Goal: Information Seeking & Learning: Find specific fact

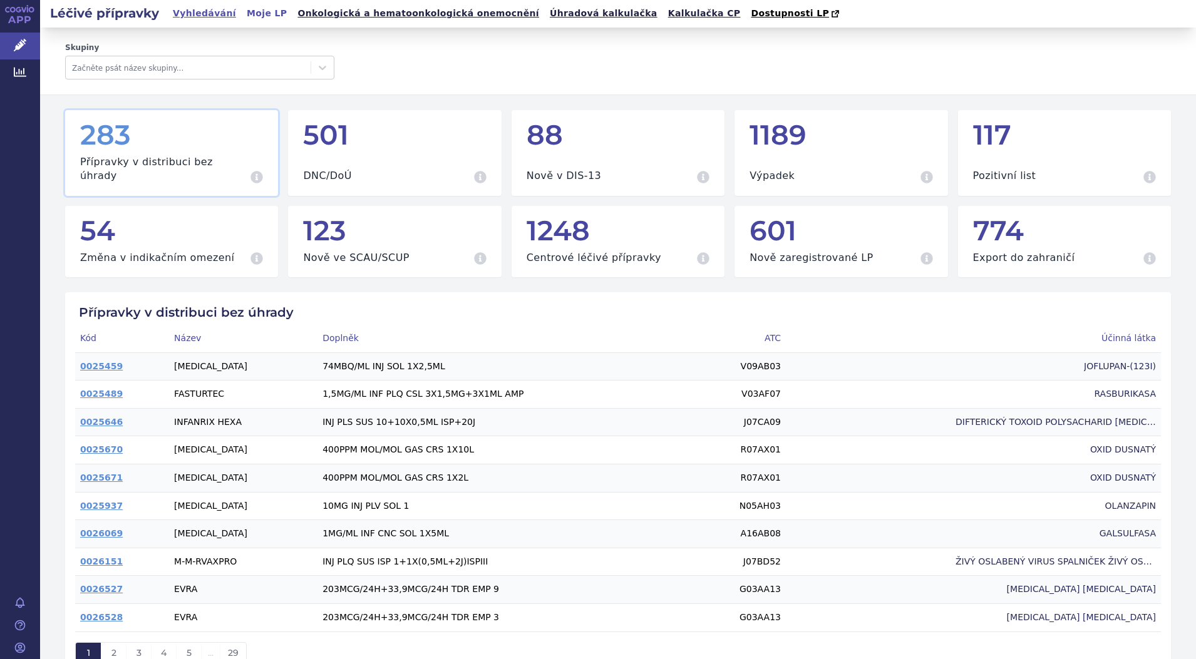
click at [207, 11] on link "Vyhledávání" at bounding box center [204, 13] width 71 height 17
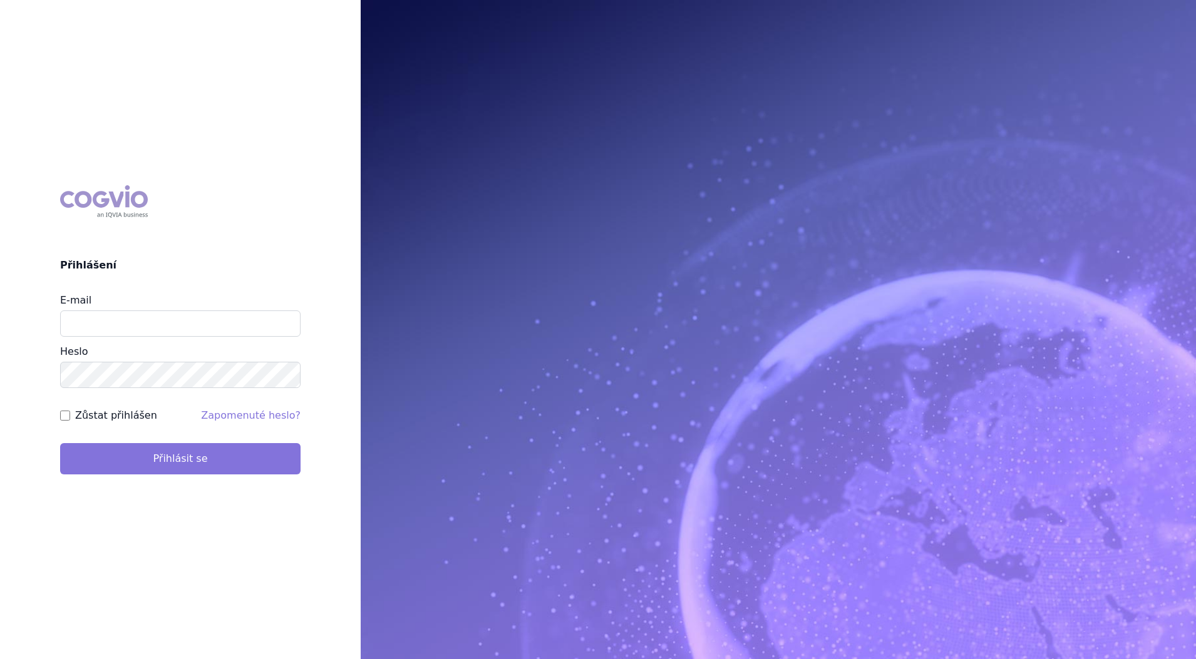
type input "petr_foglar@accord-healthcare.com"
click at [254, 454] on button "Přihlásit se" at bounding box center [180, 458] width 240 height 31
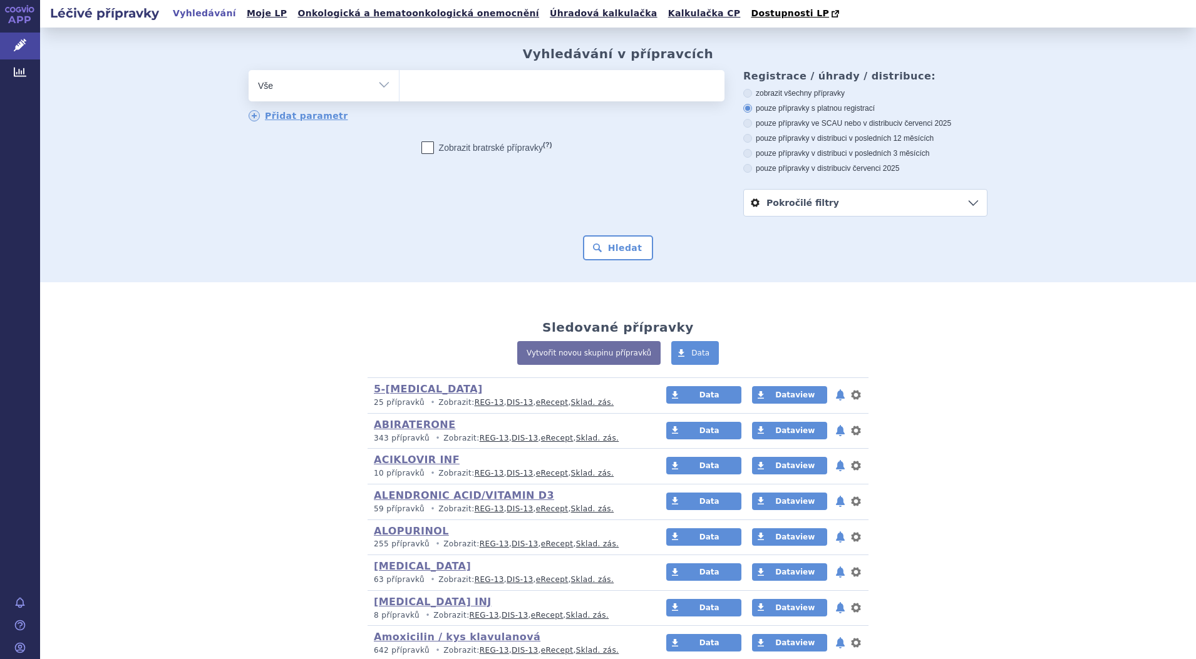
click at [492, 89] on ul at bounding box center [562, 83] width 325 height 26
click at [400, 89] on select at bounding box center [399, 85] width 1 height 31
type input "le"
type input "leu"
type input "leup"
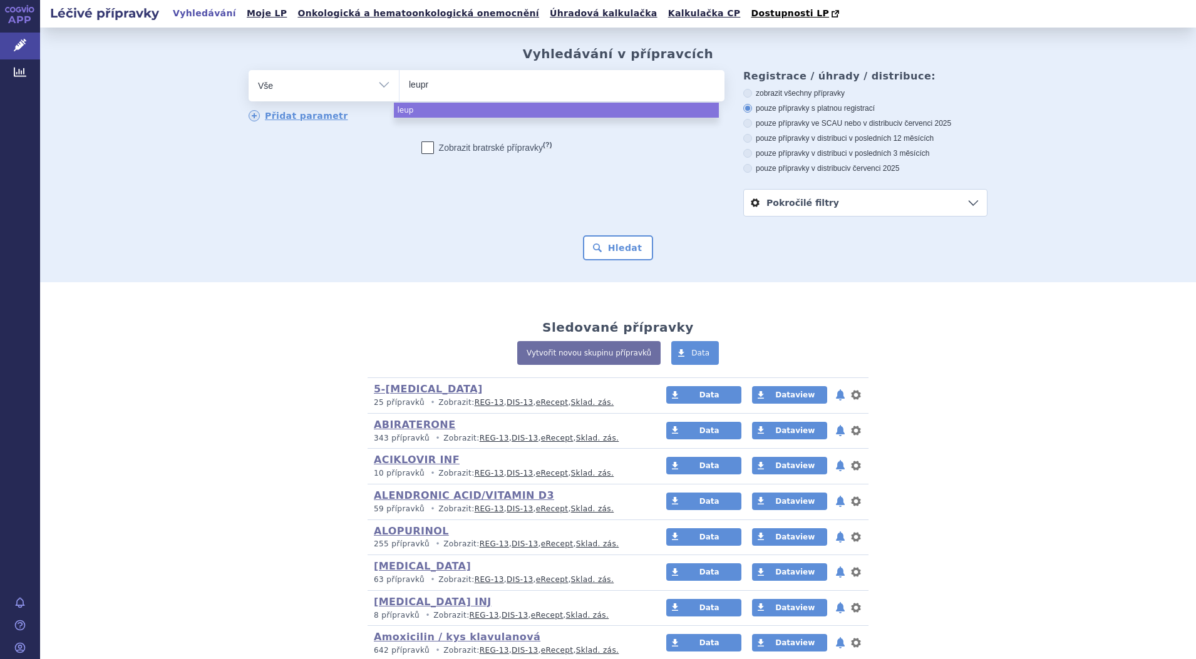
type input "leupro"
type input "leuprol"
select select "leuprol"
drag, startPoint x: 376, startPoint y: 90, endPoint x: 337, endPoint y: 110, distance: 43.7
click at [376, 90] on select "Vše Přípravek/SUKL kód MAH VPOIS ATC/Aktivní látka Léková forma Síla" at bounding box center [324, 84] width 150 height 28
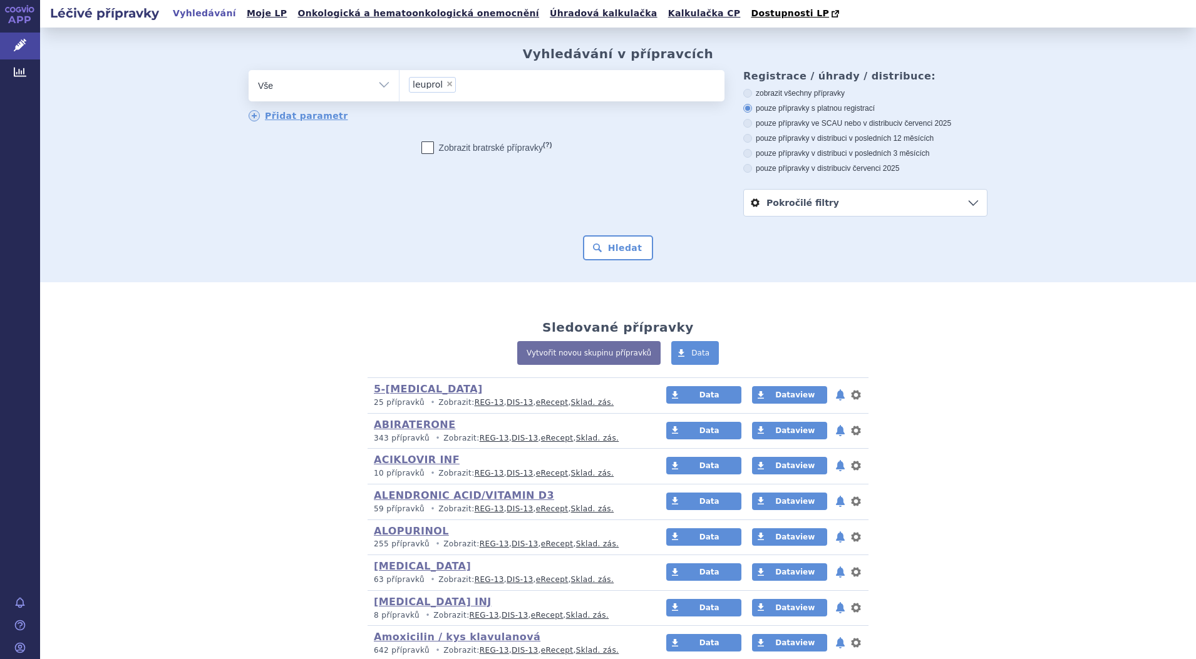
click at [373, 86] on select "Vše Přípravek/SUKL kód MAH VPOIS ATC/Aktivní látka Léková forma Síla" at bounding box center [324, 84] width 150 height 28
select select "filter-atc-group"
click at [249, 71] on select "Vše Přípravek/SUKL kód MAH VPOIS ATC/Aktivní látka Léková forma Síla" at bounding box center [324, 84] width 150 height 28
click at [442, 87] on ul at bounding box center [562, 83] width 325 height 26
click at [400, 87] on select at bounding box center [399, 85] width 1 height 31
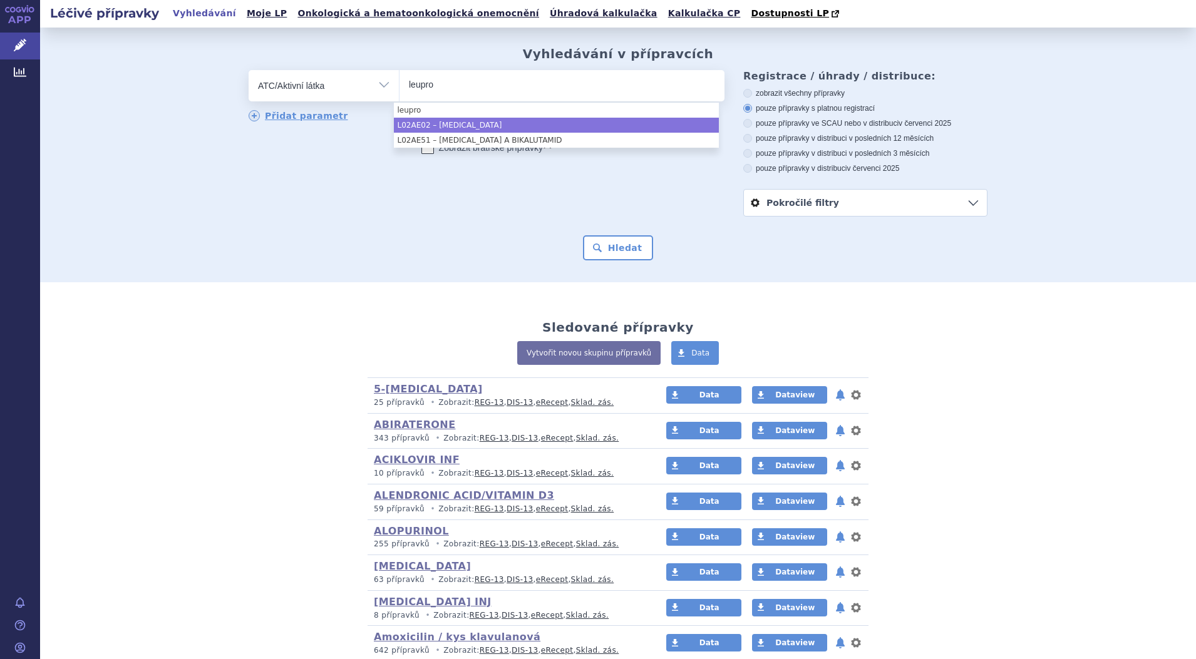
type input "leupro"
select select "L02AE02"
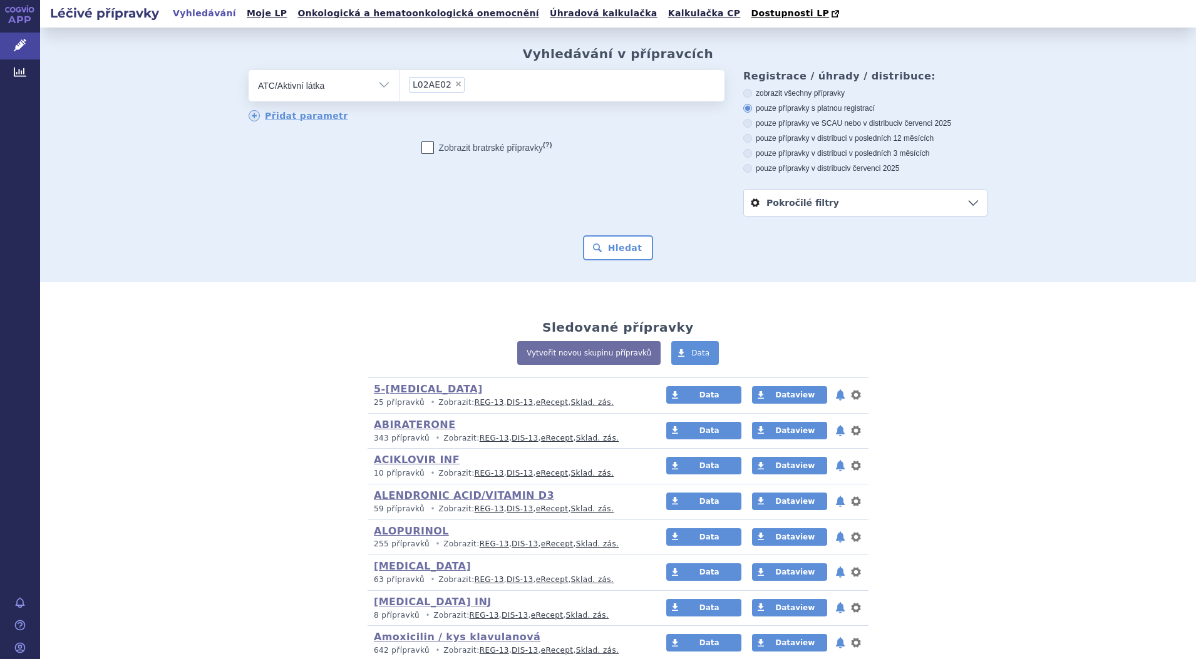
click at [421, 150] on icon at bounding box center [427, 148] width 13 height 13
click at [424, 150] on input "Zobrazit bratrské přípravky (?)" at bounding box center [428, 151] width 8 height 8
checkbox input "true"
click at [621, 248] on button "Hledat" at bounding box center [618, 247] width 71 height 25
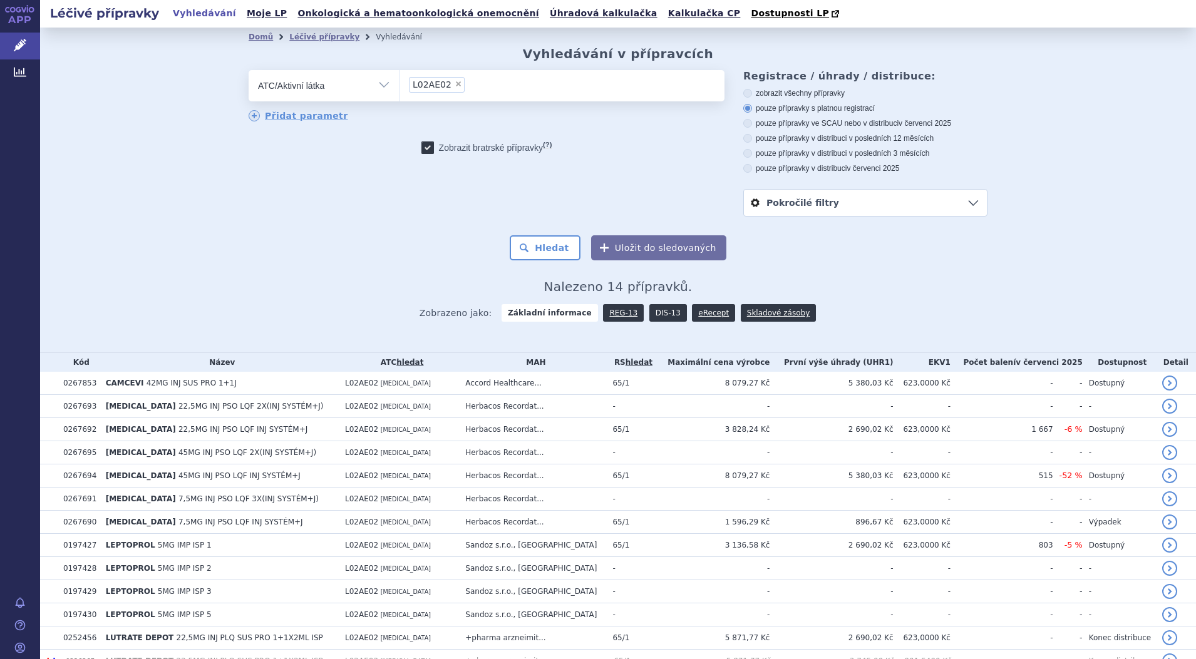
click at [654, 312] on link "DIS-13" at bounding box center [668, 313] width 38 height 18
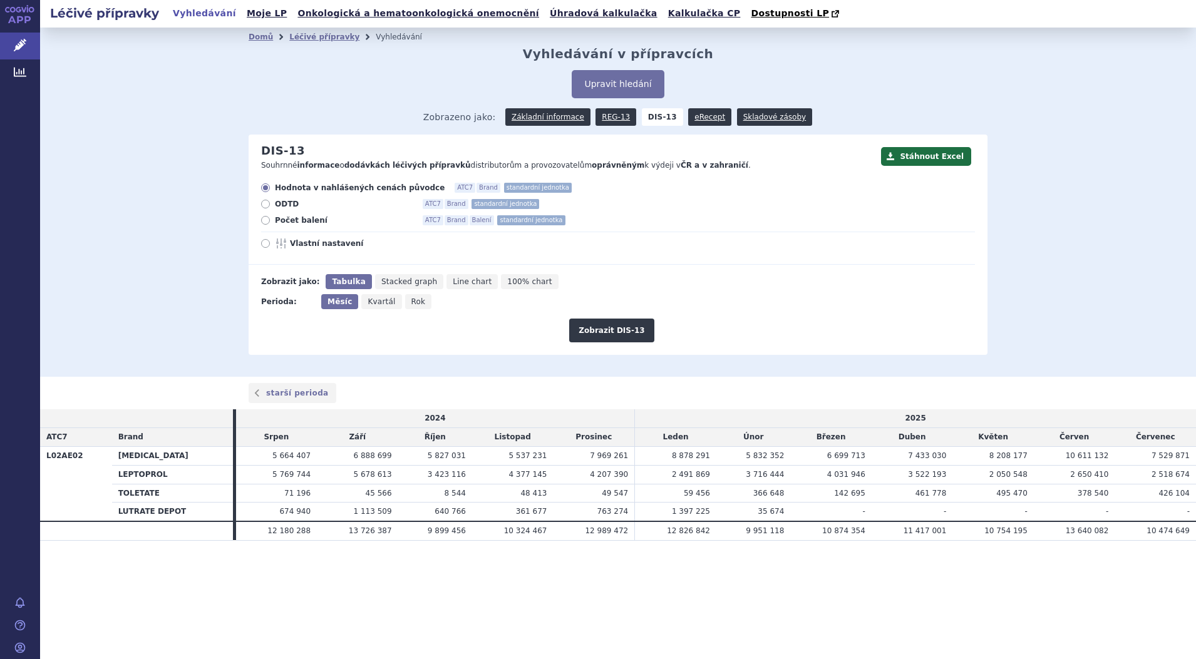
drag, startPoint x: 264, startPoint y: 219, endPoint x: 609, endPoint y: 307, distance: 356.1
click at [269, 219] on icon at bounding box center [265, 220] width 9 height 9
click at [269, 219] on input "Počet balení ATC7 Brand Balení standardní jednotka" at bounding box center [266, 222] width 8 height 8
radio input "true"
drag, startPoint x: 618, startPoint y: 324, endPoint x: 666, endPoint y: 384, distance: 77.6
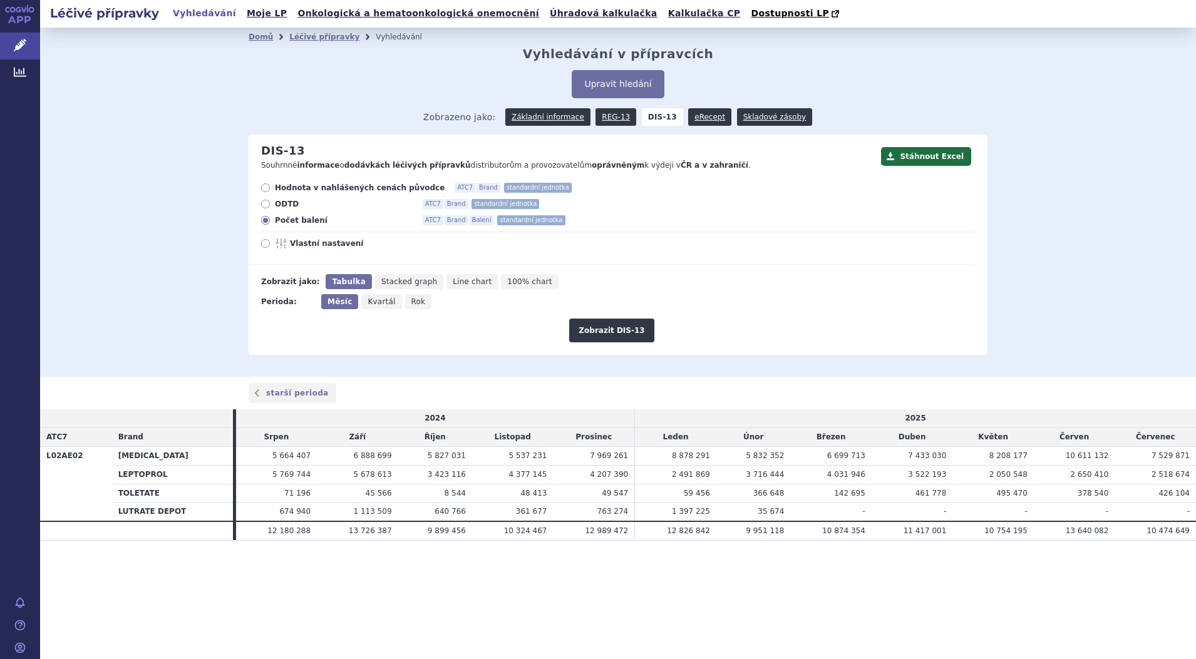
click at [619, 322] on button "Zobrazit DIS-13" at bounding box center [611, 331] width 85 height 24
